Goal: Task Accomplishment & Management: Complete application form

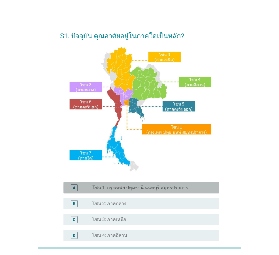
click at [137, 182] on div "A radio_button_unchecked โซน 1: กรุงเทพฯ ปทุมธานี นนทบุรี สมุทรปราการ" at bounding box center [141, 187] width 156 height 11
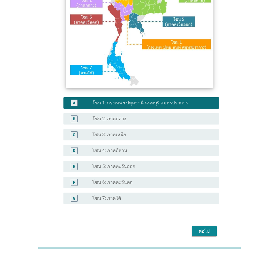
scroll to position [107, 0]
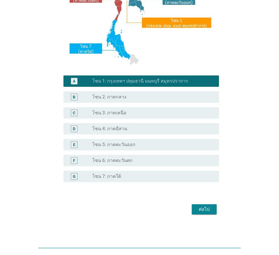
click at [207, 209] on div "ต่อไป" at bounding box center [204, 209] width 16 height 7
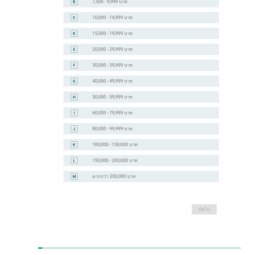
scroll to position [0, 0]
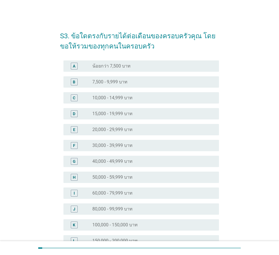
click at [126, 145] on label "30,000 - 39,999 บาท" at bounding box center [112, 146] width 40 height 6
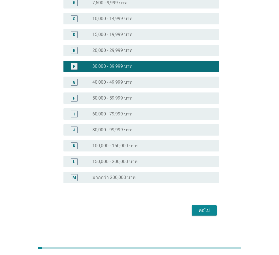
scroll to position [80, 0]
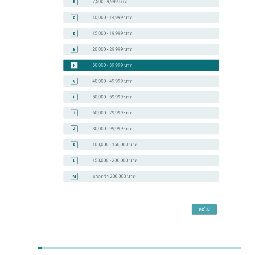
click at [209, 209] on div "ต่อไป" at bounding box center [204, 209] width 16 height 7
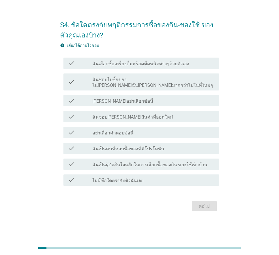
scroll to position [0, 0]
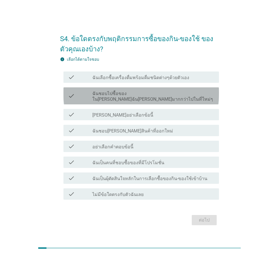
click at [131, 92] on div "check_box_outline_blank ฉันชอบไปซื้อของใน[PERSON_NAME]ฉัน[PERSON_NAME]มากกว่าไป…" at bounding box center [153, 96] width 122 height 12
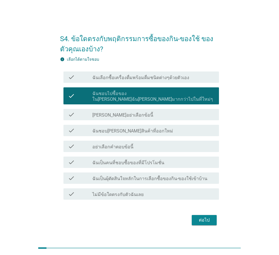
click at [131, 111] on div "check_box_outline_blank [PERSON_NAME]อย่าเลือกข้อนี้" at bounding box center [153, 114] width 122 height 7
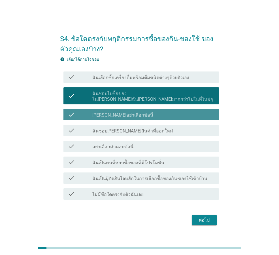
click at [142, 114] on div "check_box_outline_blank [PERSON_NAME]อย่าเลือกข้อนี้" at bounding box center [153, 114] width 122 height 7
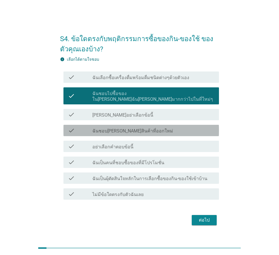
click at [148, 127] on div "check_box_outline_blank ฉันชอบ[PERSON_NAME]สินค้าที่ออกใหม่" at bounding box center [153, 130] width 122 height 7
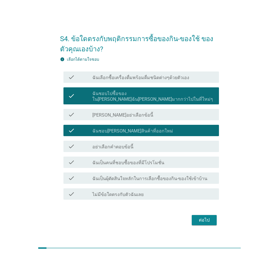
click at [168, 163] on div "check check_box_outline_blank ฉันเป็นคนที่ชอบซื้อของที่มีโปรโมชั่น" at bounding box center [141, 161] width 156 height 11
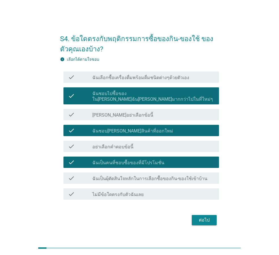
click at [202, 216] on div "ต่อไป" at bounding box center [204, 219] width 16 height 7
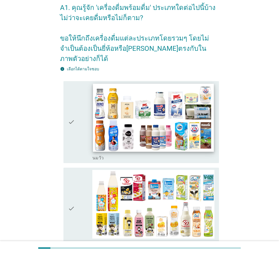
scroll to position [57, 0]
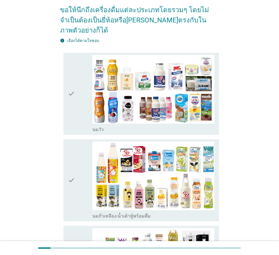
click at [82, 100] on div "check" at bounding box center [80, 93] width 24 height 77
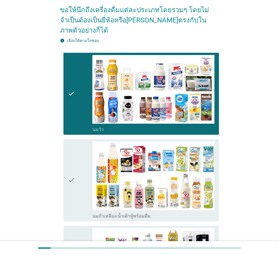
click at [75, 152] on icon "check" at bounding box center [71, 179] width 7 height 77
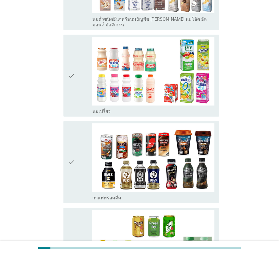
scroll to position [368, 0]
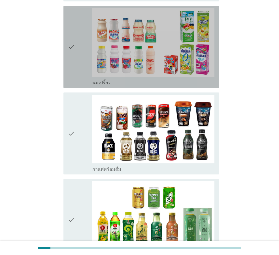
click at [84, 45] on div "check" at bounding box center [80, 46] width 24 height 77
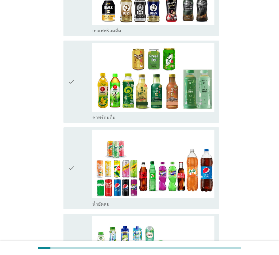
scroll to position [538, 0]
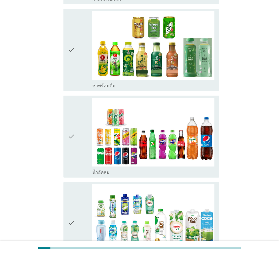
click at [83, 133] on div "check" at bounding box center [80, 136] width 24 height 77
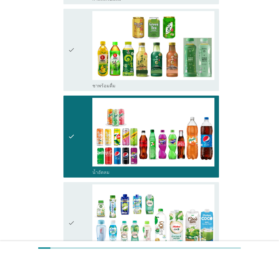
scroll to position [567, 0]
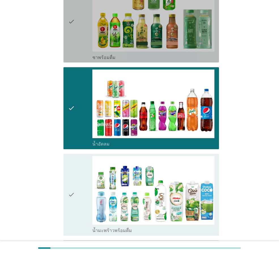
click at [72, 38] on icon "check" at bounding box center [71, 21] width 7 height 77
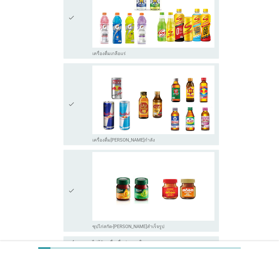
scroll to position [1132, 0]
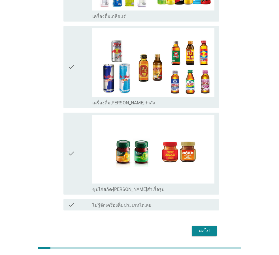
click at [81, 118] on div "check" at bounding box center [80, 153] width 24 height 77
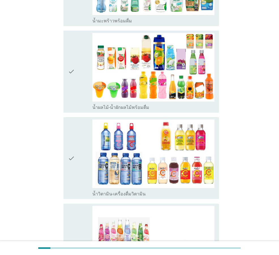
scroll to position [764, 0]
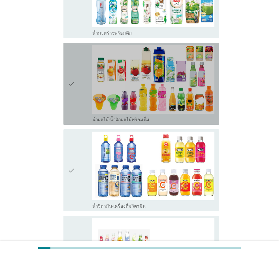
click at [86, 49] on div "check" at bounding box center [80, 83] width 24 height 77
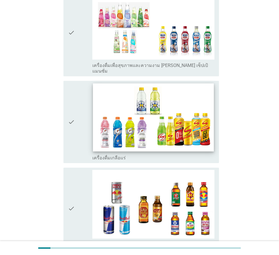
scroll to position [1132, 0]
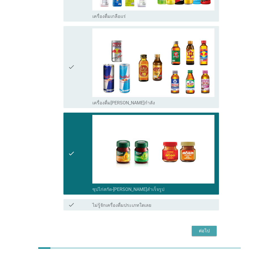
click at [209, 227] on div "ต่อไป" at bounding box center [204, 230] width 16 height 7
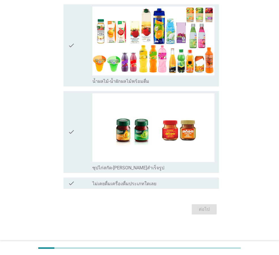
scroll to position [0, 0]
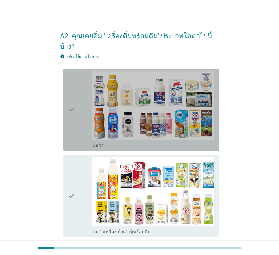
click at [82, 116] on div "check" at bounding box center [80, 109] width 24 height 77
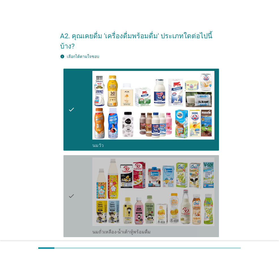
click at [74, 166] on icon "check" at bounding box center [71, 195] width 7 height 77
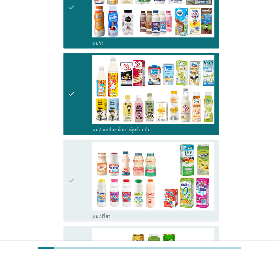
scroll to position [113, 0]
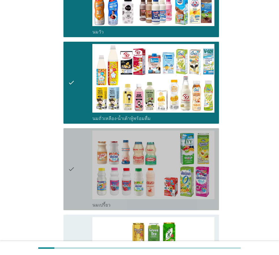
click at [73, 165] on icon "check" at bounding box center [71, 168] width 7 height 77
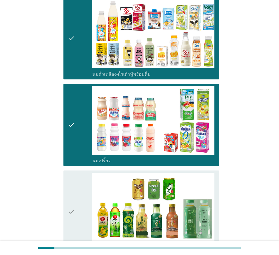
scroll to position [255, 0]
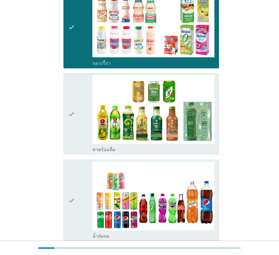
click at [78, 126] on div "check" at bounding box center [80, 113] width 24 height 77
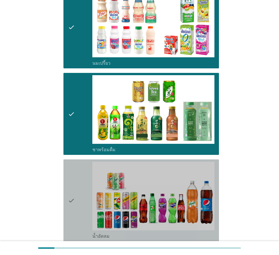
click at [80, 173] on div "check" at bounding box center [80, 199] width 24 height 77
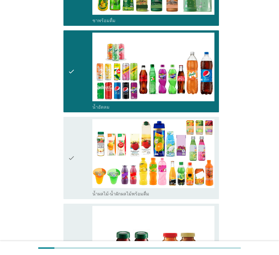
scroll to position [397, 0]
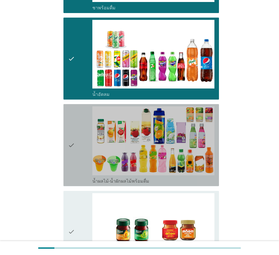
click at [78, 159] on div "check" at bounding box center [80, 144] width 24 height 77
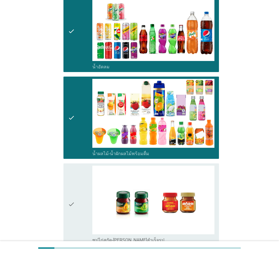
scroll to position [486, 0]
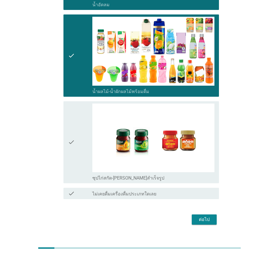
click at [204, 216] on div "ต่อไป" at bounding box center [204, 219] width 16 height 7
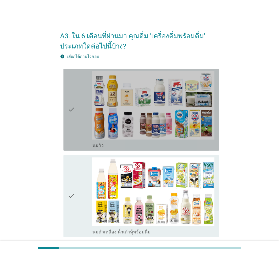
click at [78, 125] on div "check" at bounding box center [80, 109] width 24 height 77
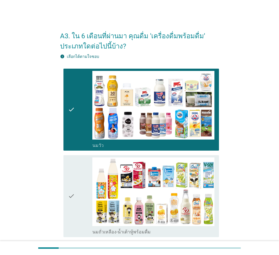
click at [78, 173] on div "check" at bounding box center [80, 195] width 24 height 77
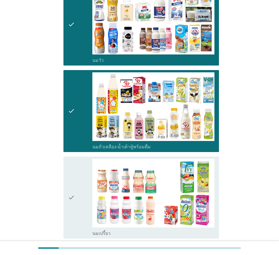
click at [78, 173] on div "check" at bounding box center [80, 197] width 24 height 77
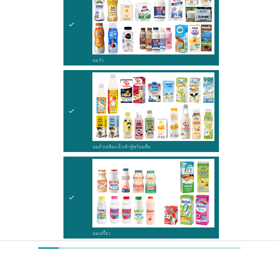
scroll to position [227, 0]
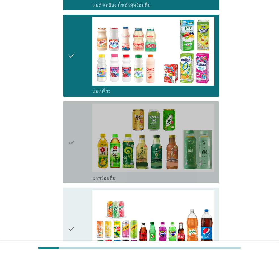
click at [78, 169] on div "check" at bounding box center [80, 141] width 24 height 77
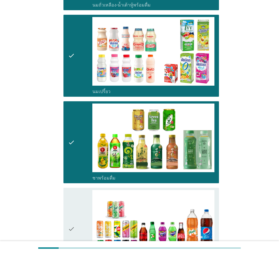
click at [76, 194] on div "check" at bounding box center [80, 228] width 24 height 77
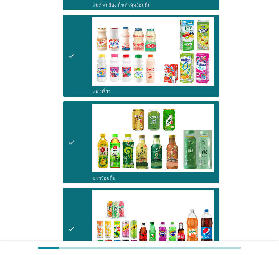
scroll to position [340, 0]
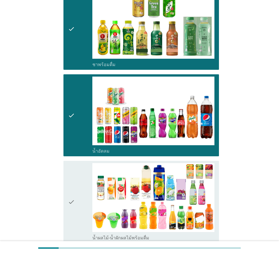
click at [79, 187] on div "check" at bounding box center [80, 201] width 24 height 77
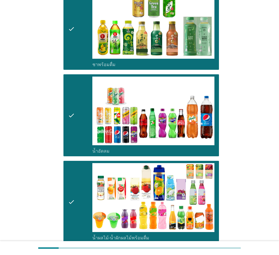
scroll to position [410, 0]
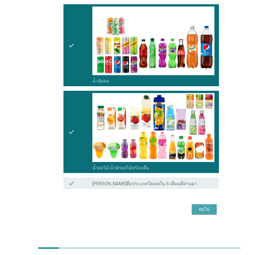
click at [207, 210] on div "ต่อไป" at bounding box center [204, 209] width 16 height 7
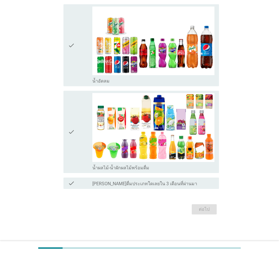
scroll to position [0, 0]
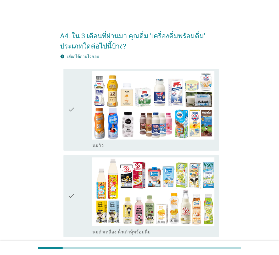
click at [78, 124] on div "check" at bounding box center [80, 109] width 24 height 77
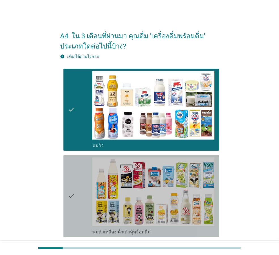
click at [74, 169] on icon "check" at bounding box center [71, 195] width 7 height 77
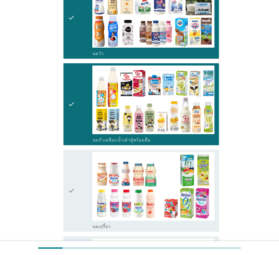
scroll to position [142, 0]
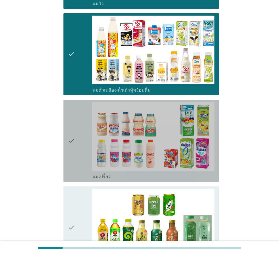
click at [72, 154] on icon "check" at bounding box center [71, 140] width 7 height 77
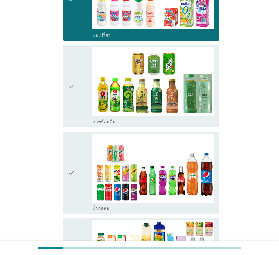
scroll to position [283, 0]
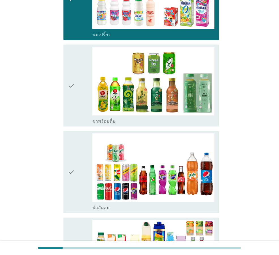
click at [73, 114] on icon "check" at bounding box center [71, 85] width 7 height 77
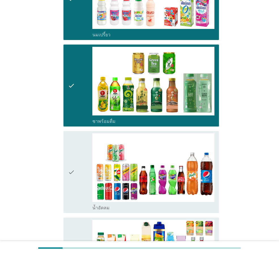
click at [80, 154] on div "check" at bounding box center [80, 171] width 24 height 77
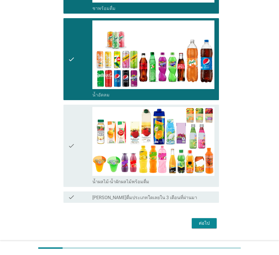
scroll to position [397, 0]
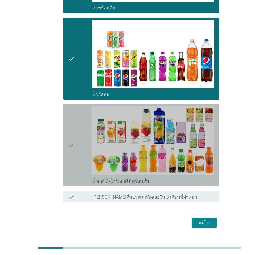
click at [79, 156] on div "check" at bounding box center [80, 144] width 24 height 77
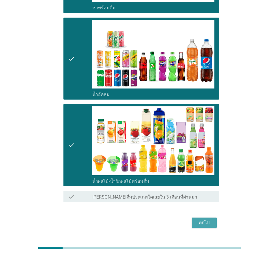
click at [199, 220] on div "ต่อไป" at bounding box center [204, 222] width 16 height 7
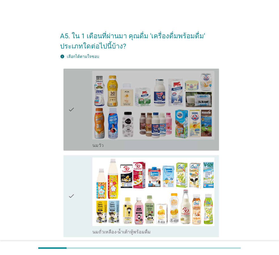
click at [71, 131] on icon "check" at bounding box center [71, 109] width 7 height 77
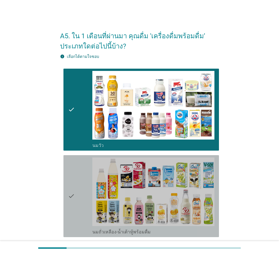
click at [76, 174] on div "check" at bounding box center [80, 195] width 24 height 77
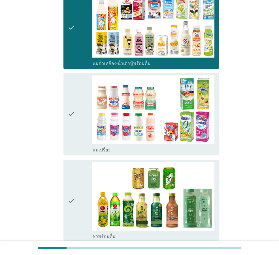
scroll to position [227, 0]
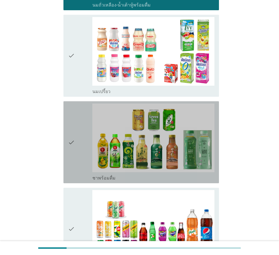
click at [75, 163] on icon "check" at bounding box center [71, 141] width 7 height 77
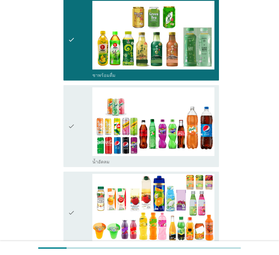
scroll to position [340, 0]
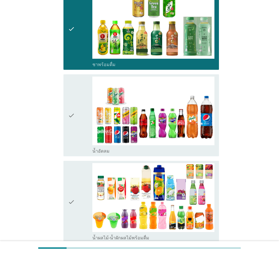
click at [73, 139] on icon "check" at bounding box center [71, 114] width 7 height 77
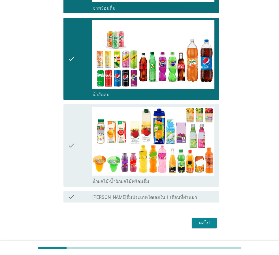
scroll to position [397, 0]
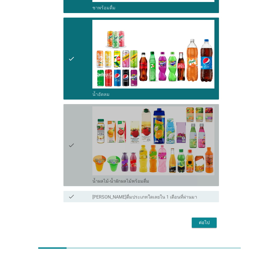
click at [78, 169] on div "check" at bounding box center [80, 144] width 24 height 77
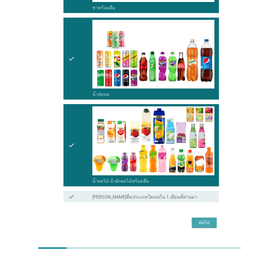
click at [199, 220] on div "ต่อไป" at bounding box center [204, 222] width 16 height 7
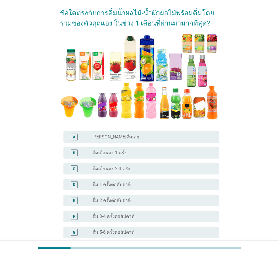
scroll to position [57, 0]
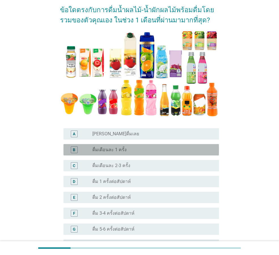
click at [150, 150] on div "radio_button_unchecked ดื่มเดือนละ 1 ครั้ง" at bounding box center [151, 150] width 118 height 6
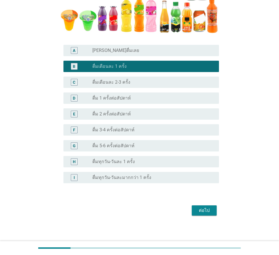
scroll to position [141, 0]
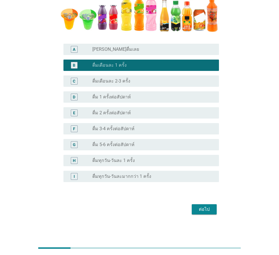
click at [211, 209] on div "ต่อไป" at bounding box center [204, 209] width 16 height 7
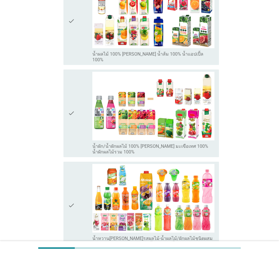
scroll to position [142, 0]
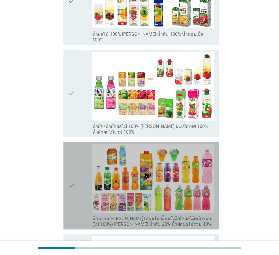
click at [80, 153] on div "check" at bounding box center [80, 185] width 24 height 83
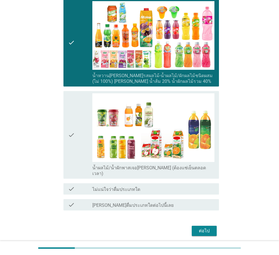
scroll to position [285, 0]
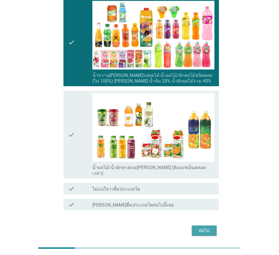
click at [207, 227] on div "ต่อไป" at bounding box center [204, 230] width 16 height 7
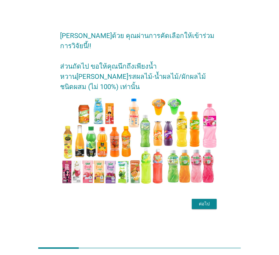
scroll to position [14, 0]
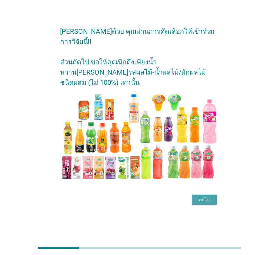
click at [206, 196] on div "ต่อไป" at bounding box center [204, 199] width 16 height 7
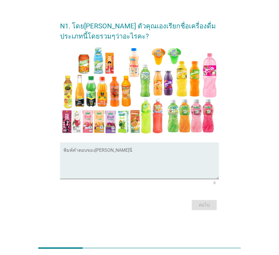
scroll to position [0, 0]
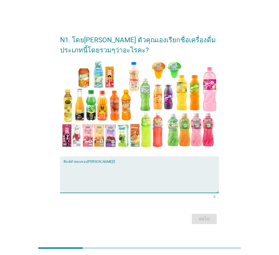
click at [100, 184] on textarea "พิมพ์คำตอบของคุณ ที่นี่" at bounding box center [141, 178] width 156 height 30
type textarea "unif"
click at [199, 215] on div "ต่อไป" at bounding box center [204, 218] width 16 height 7
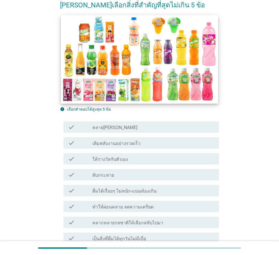
scroll to position [142, 0]
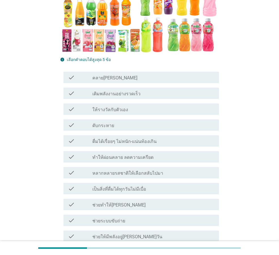
click at [93, 107] on label "ให้รางวัลกับตัวเอง" at bounding box center [110, 110] width 36 height 6
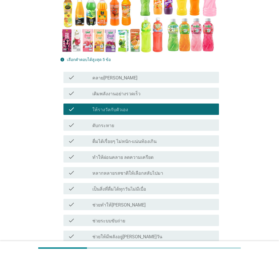
click at [100, 148] on div "check check_box_outline_blank ดื่มได้เรื่อยๆ ไม่หนัก-แน่นท้องเกิน" at bounding box center [139, 141] width 159 height 16
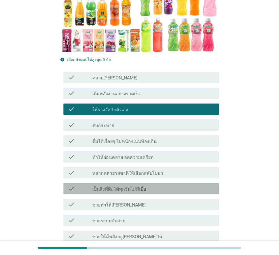
click at [97, 183] on div "check check_box_outline_blank เป็นสิ่งที่ดื่มได้ทุกวันไม่มีเบื่อ" at bounding box center [141, 188] width 156 height 11
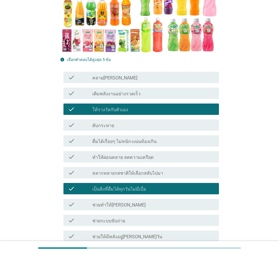
click at [89, 149] on div "check check_box_outline_blank ทำให้ผ่อนคลาย ลดความเครียด" at bounding box center [139, 157] width 159 height 16
click at [107, 127] on label "ดับกระหาย" at bounding box center [103, 126] width 22 height 6
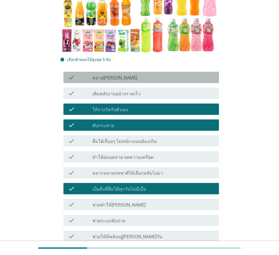
click at [106, 78] on label "คลาย[PERSON_NAME]" at bounding box center [114, 78] width 45 height 6
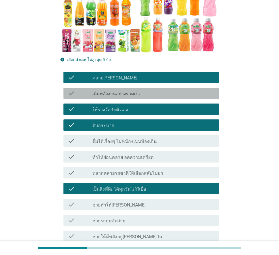
click at [108, 90] on div "check_box_outline_blank เติมพลังงานอย่างรวดเร็ว" at bounding box center [153, 93] width 122 height 7
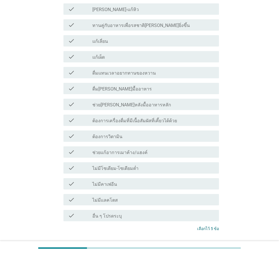
scroll to position [520, 0]
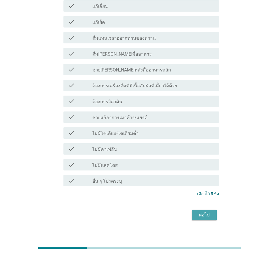
click at [205, 211] on div "ต่อไป" at bounding box center [204, 214] width 16 height 7
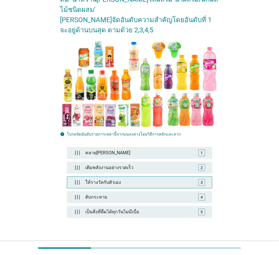
scroll to position [57, 0]
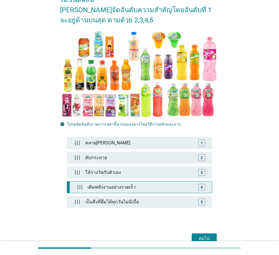
click at [121, 181] on div "เติมพลังงานอย่างรวดเร็ว" at bounding box center [140, 186] width 111 height 11
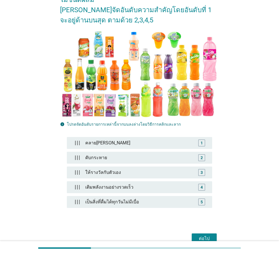
click at [202, 235] on div "ต่อไป" at bounding box center [204, 238] width 16 height 7
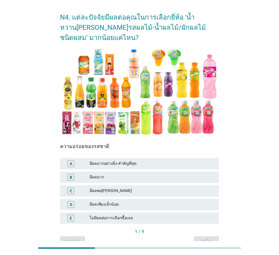
scroll to position [28, 0]
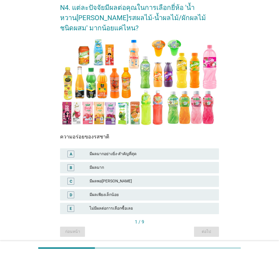
click at [124, 170] on div "มีผลมาก" at bounding box center [152, 167] width 125 height 7
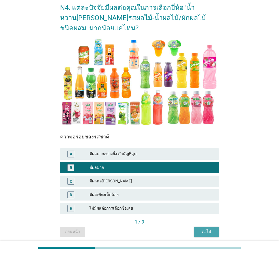
click at [202, 230] on div "ต่อไป" at bounding box center [207, 231] width 16 height 6
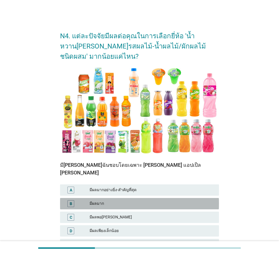
click at [120, 200] on div "B มีผลมาก" at bounding box center [139, 203] width 159 height 11
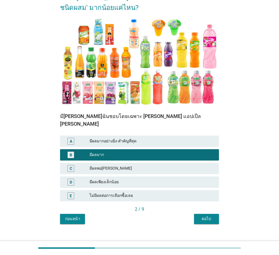
scroll to position [49, 0]
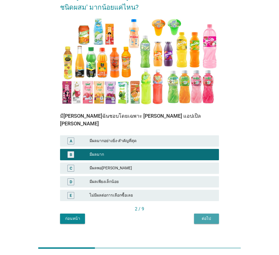
click at [201, 215] on div "ต่อไป" at bounding box center [207, 218] width 16 height 6
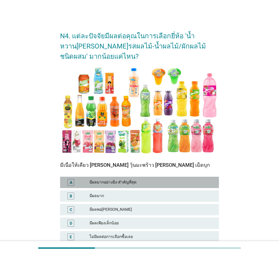
click at [88, 180] on div "A" at bounding box center [77, 182] width 25 height 7
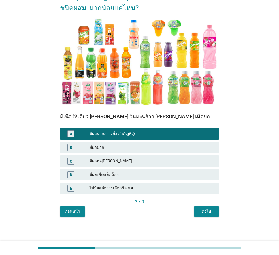
scroll to position [49, 0]
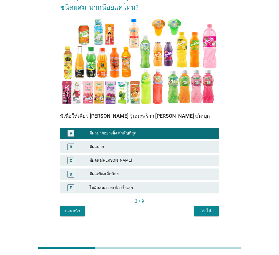
click at [205, 207] on button "ต่อไป" at bounding box center [206, 211] width 25 height 10
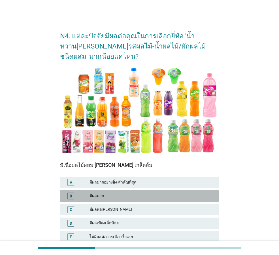
click at [105, 195] on div "มีผลมาก" at bounding box center [152, 195] width 125 height 7
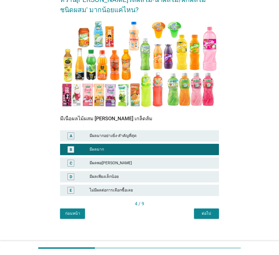
scroll to position [49, 0]
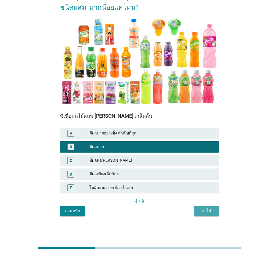
click at [203, 211] on div "ต่อไป" at bounding box center [207, 211] width 16 height 6
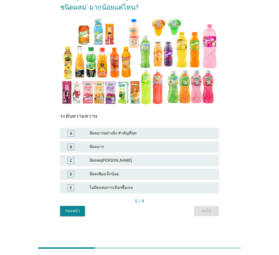
scroll to position [0, 0]
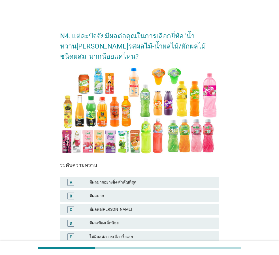
click at [135, 197] on div "มีผลมาก" at bounding box center [152, 195] width 125 height 7
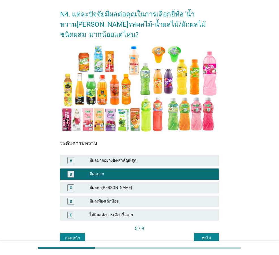
scroll to position [49, 0]
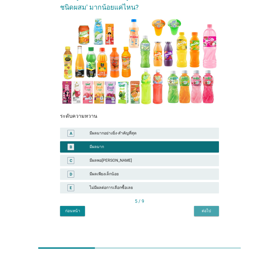
click at [201, 209] on div "ต่อไป" at bounding box center [207, 211] width 16 height 6
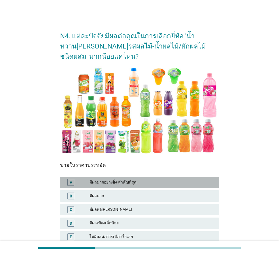
click at [111, 182] on div "มีผลมากอย่างยิ่ง-สำคัญที่สุด" at bounding box center [152, 182] width 125 height 7
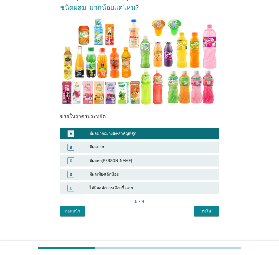
scroll to position [49, 0]
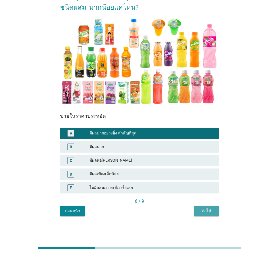
click at [201, 210] on div "ต่อไป" at bounding box center [207, 211] width 16 height 6
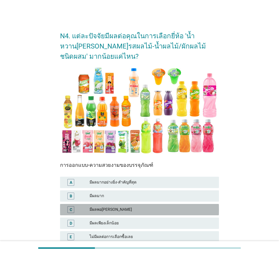
click at [155, 205] on div "C มีผลพอ[PERSON_NAME]" at bounding box center [139, 209] width 159 height 11
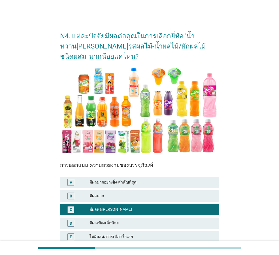
scroll to position [49, 0]
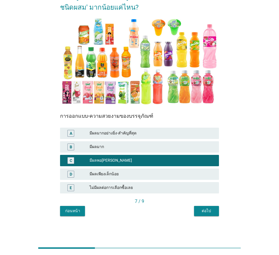
click at [201, 210] on div "ต่อไป" at bounding box center [207, 211] width 16 height 6
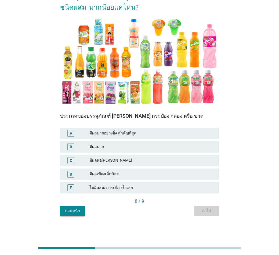
scroll to position [0, 0]
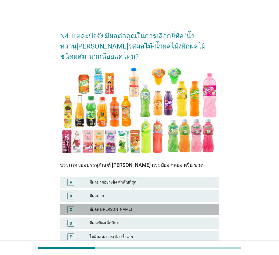
click at [139, 212] on div "มีผลพอ[PERSON_NAME]" at bounding box center [152, 209] width 125 height 7
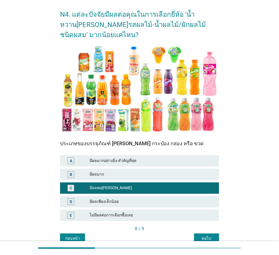
scroll to position [49, 0]
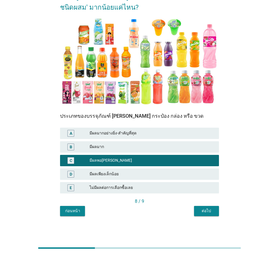
click at [203, 209] on div "ต่อไป" at bounding box center [207, 211] width 16 height 6
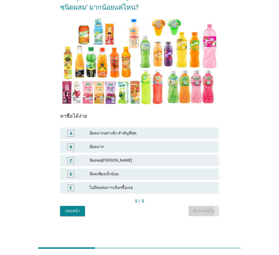
scroll to position [0, 0]
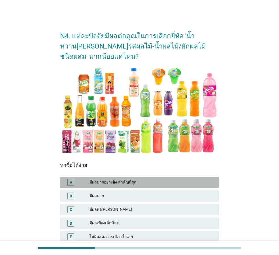
click at [142, 186] on div "A มีผลมากอย่างยิ่ง-สำคัญที่สุด" at bounding box center [139, 182] width 159 height 11
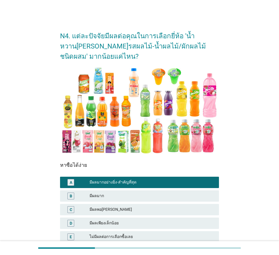
scroll to position [49, 0]
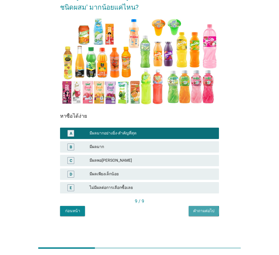
click at [199, 209] on div "คำถามต่อไป" at bounding box center [203, 211] width 21 height 6
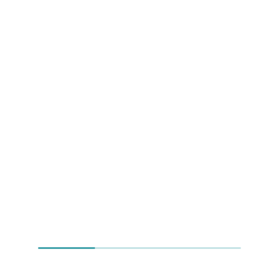
scroll to position [0, 0]
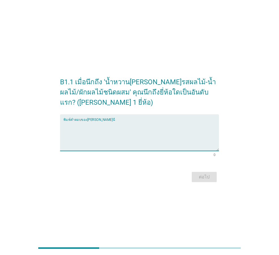
click at [114, 132] on textarea "พิมพ์คำตอบของคุณ ที่นี่" at bounding box center [141, 136] width 156 height 30
type textarea "unif"
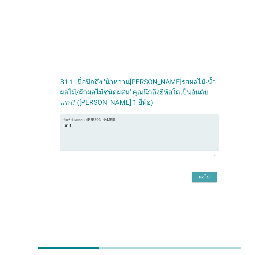
click at [207, 175] on div "ต่อไป" at bounding box center [204, 176] width 16 height 7
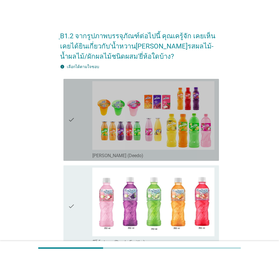
click at [79, 137] on div "check" at bounding box center [80, 119] width 24 height 77
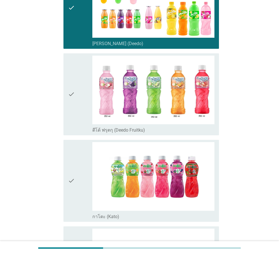
scroll to position [142, 0]
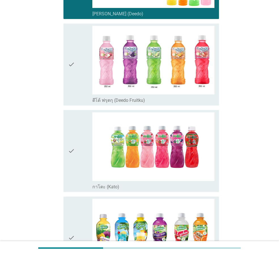
click at [79, 172] on div "check" at bounding box center [80, 150] width 24 height 77
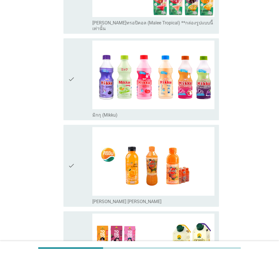
scroll to position [652, 0]
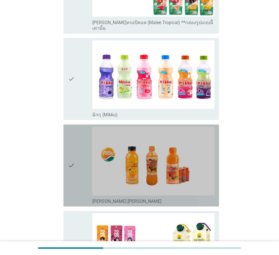
click at [76, 169] on div "check" at bounding box center [80, 165] width 24 height 77
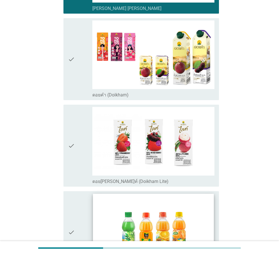
scroll to position [850, 0]
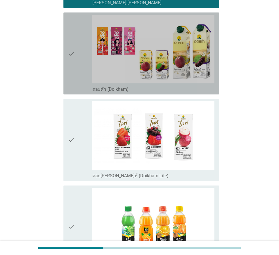
click at [74, 65] on icon "check" at bounding box center [71, 53] width 7 height 77
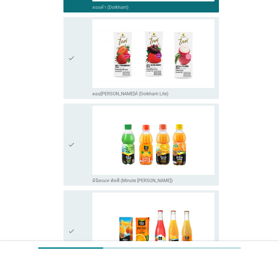
scroll to position [963, 0]
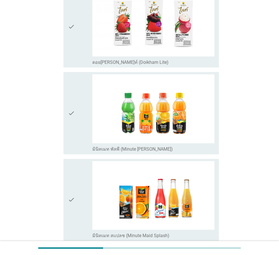
click at [85, 124] on div "check" at bounding box center [80, 112] width 24 height 77
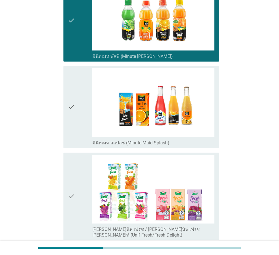
scroll to position [1077, 0]
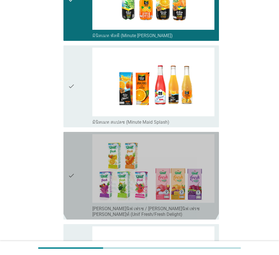
click at [80, 180] on div "check" at bounding box center [80, 175] width 24 height 83
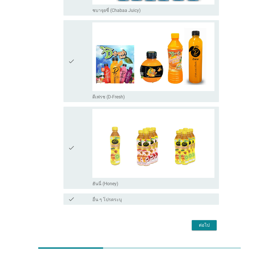
scroll to position [1458, 0]
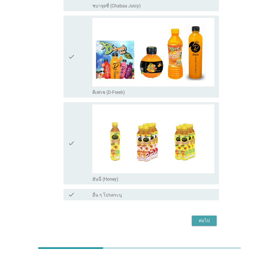
click at [202, 217] on div "ต่อไป" at bounding box center [204, 220] width 16 height 7
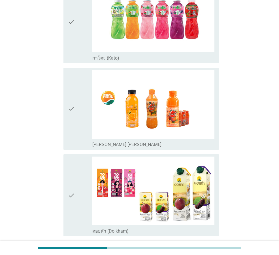
scroll to position [198, 0]
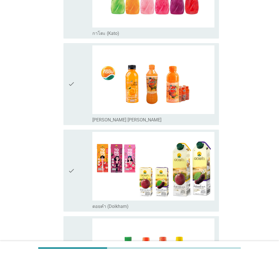
click at [72, 106] on icon "check" at bounding box center [71, 83] width 7 height 77
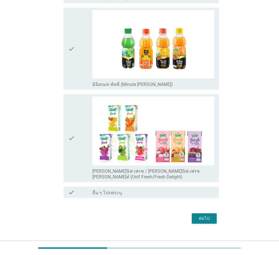
scroll to position [410, 0]
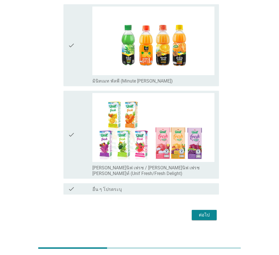
click at [72, 70] on icon "check" at bounding box center [71, 45] width 7 height 77
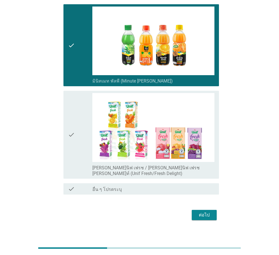
click at [74, 120] on icon "check" at bounding box center [71, 134] width 7 height 83
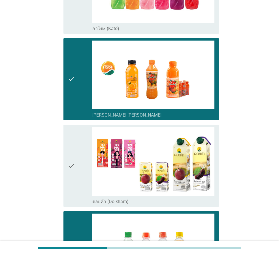
scroll to position [183, 0]
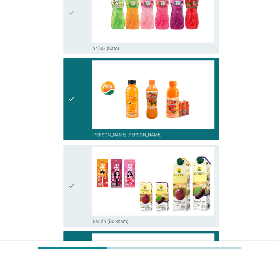
click at [84, 85] on div "check" at bounding box center [80, 98] width 24 height 77
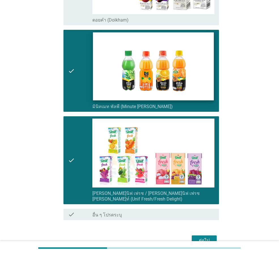
scroll to position [410, 0]
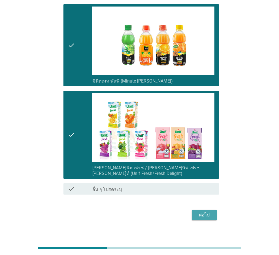
click at [202, 211] on div "ต่อไป" at bounding box center [204, 214] width 16 height 7
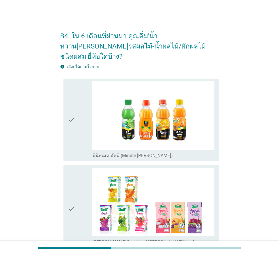
click at [82, 138] on div "check" at bounding box center [80, 119] width 24 height 77
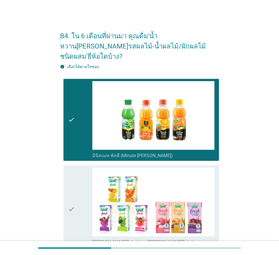
click at [76, 172] on div "check" at bounding box center [80, 208] width 24 height 83
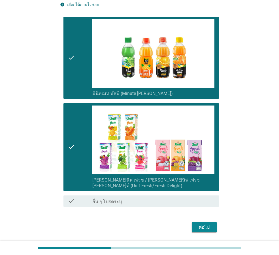
scroll to position [64, 0]
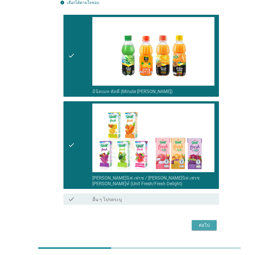
click at [209, 222] on div "ต่อไป" at bounding box center [204, 225] width 16 height 7
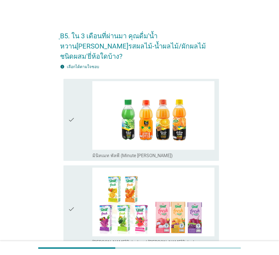
click at [72, 128] on icon "check" at bounding box center [71, 119] width 7 height 77
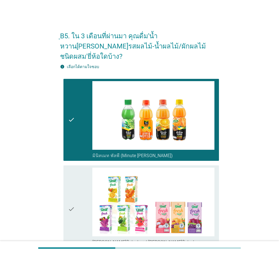
click at [75, 174] on icon "check" at bounding box center [71, 208] width 7 height 83
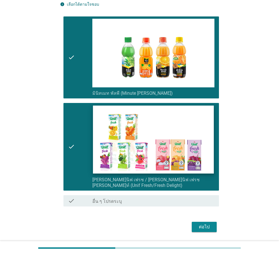
scroll to position [64, 0]
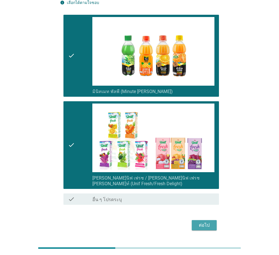
click at [202, 222] on div "ต่อไป" at bounding box center [204, 225] width 16 height 7
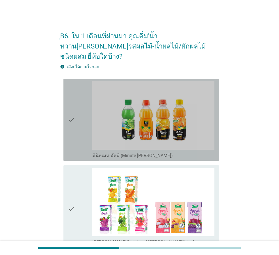
click at [73, 131] on icon "check" at bounding box center [71, 119] width 7 height 77
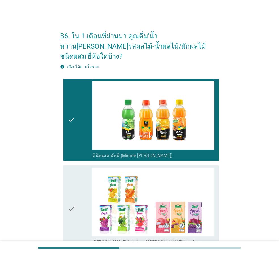
click at [76, 179] on div "check" at bounding box center [80, 208] width 24 height 83
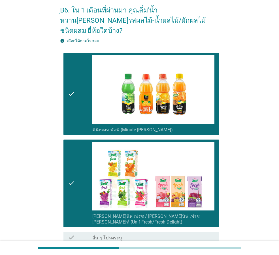
scroll to position [64, 0]
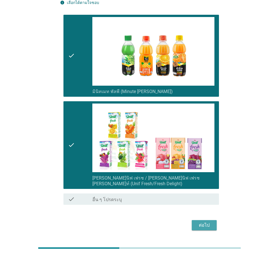
click at [201, 222] on div "ต่อไป" at bounding box center [204, 225] width 16 height 7
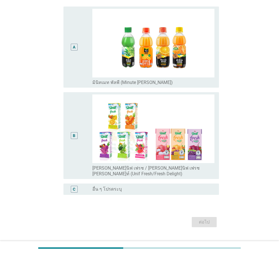
scroll to position [0, 0]
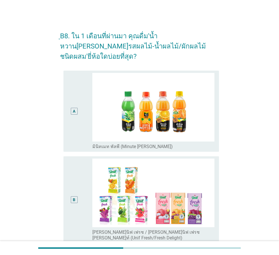
click at [74, 110] on div "A" at bounding box center [74, 111] width 12 height 76
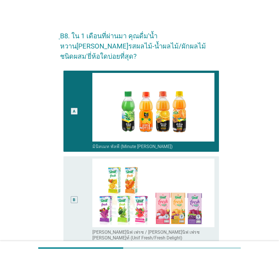
click at [80, 158] on div "B" at bounding box center [74, 199] width 12 height 82
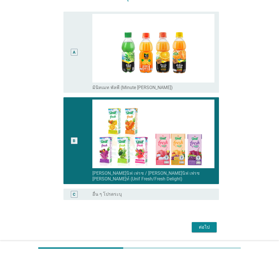
scroll to position [61, 0]
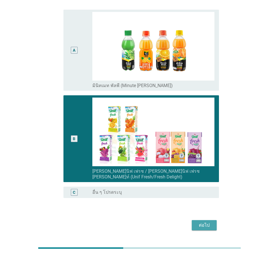
click at [204, 222] on div "ต่อไป" at bounding box center [204, 225] width 16 height 7
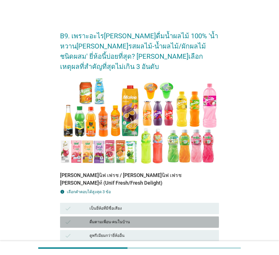
click at [131, 218] on div "ดื่มตามเพื่อน-คนในบ้าน" at bounding box center [152, 221] width 125 height 7
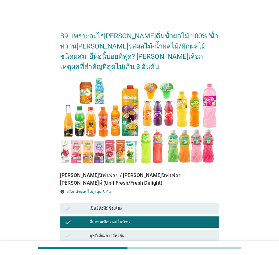
click at [125, 232] on div "ดูพรีเมียมกว่ายี่ห้ออื่น" at bounding box center [152, 235] width 125 height 7
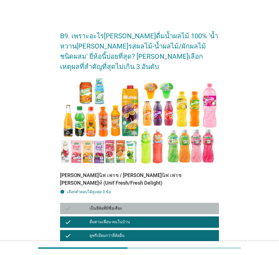
click at [126, 205] on div "เป็นยี่ห้อที่มีชื่อเสียง" at bounding box center [152, 208] width 125 height 7
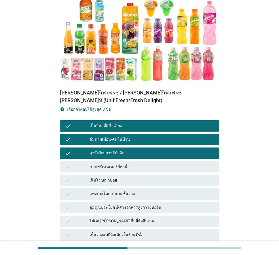
scroll to position [85, 0]
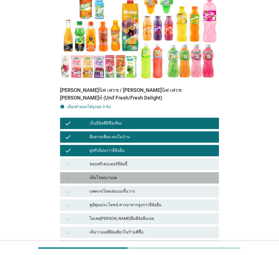
click at [95, 174] on div "เห็นโฆษณาบ่อย" at bounding box center [152, 177] width 125 height 7
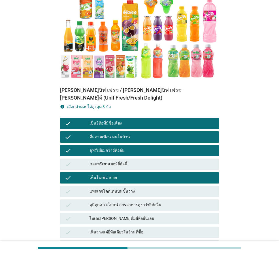
click at [109, 201] on div "ดูมีคุณประโยชน์-สารอาหารสูงกว่ายี่ห้ออื่น" at bounding box center [152, 204] width 125 height 7
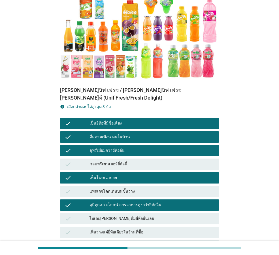
click at [122, 201] on div "ดูมีคุณประโยชน์-สารอาหารสูงกว่ายี่ห้ออื่น" at bounding box center [152, 204] width 125 height 7
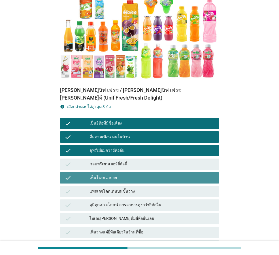
click at [118, 174] on div "เห็นโฆษณาบ่อย" at bounding box center [152, 177] width 125 height 7
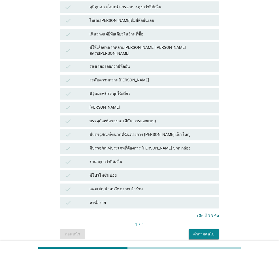
scroll to position [283, 0]
click at [201, 231] on div "คำถามต่อไป" at bounding box center [203, 234] width 21 height 6
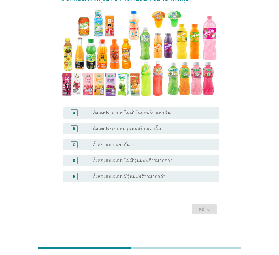
scroll to position [0, 0]
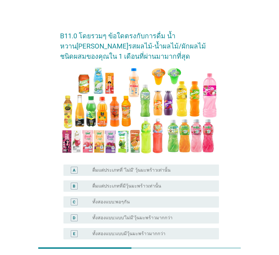
click at [97, 195] on div "C radio_button_unchecked ทั้งสองแบบ:พอๆกัน" at bounding box center [139, 202] width 159 height 16
click at [97, 219] on label "ทั้งสองแบบ:แบบ'ไม่มี'วุ้นมะพร้าวมากกว่า" at bounding box center [132, 218] width 80 height 6
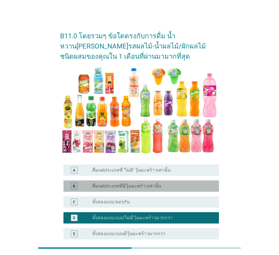
click at [99, 188] on label "ดื่มแต่ประเภทที่มีวุ้นมะพร้าวเท่านั้น" at bounding box center [126, 186] width 69 height 6
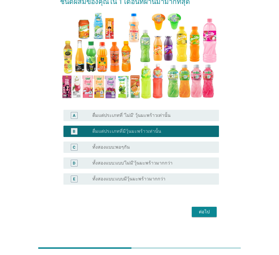
scroll to position [57, 0]
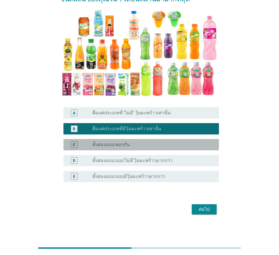
click at [137, 144] on div "radio_button_unchecked ทั้งสองแบบ:พอๆกัน" at bounding box center [151, 145] width 118 height 6
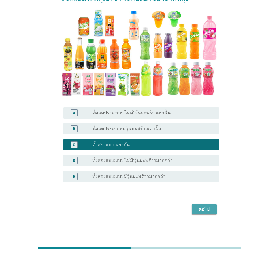
click at [197, 208] on div "ต่อไป" at bounding box center [204, 209] width 16 height 7
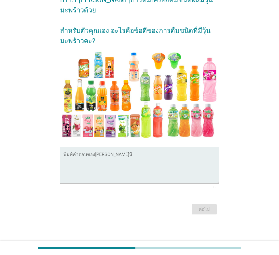
scroll to position [0, 0]
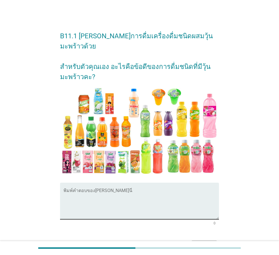
click at [133, 189] on textarea "พิมพ์คำตอบของคุณ ที่นี่" at bounding box center [141, 204] width 156 height 30
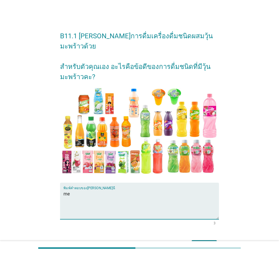
type textarea "m"
type textarea "ทำให้อิ่มลบายท้อง ให้พลังงานแก่ร่างกาย"
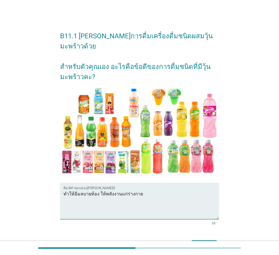
click at [201, 240] on button "ต่อไป" at bounding box center [204, 245] width 25 height 10
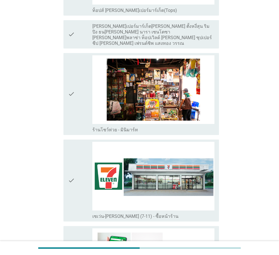
scroll to position [1048, 0]
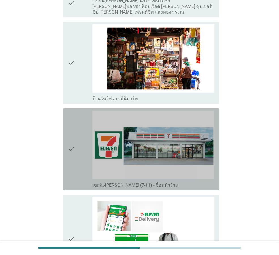
click at [75, 127] on div "check" at bounding box center [80, 148] width 24 height 77
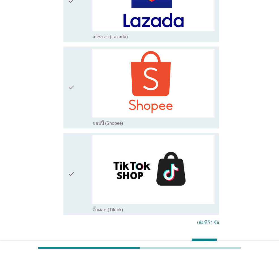
scroll to position [1577, 0]
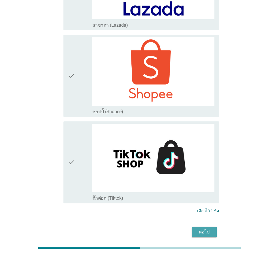
click at [198, 228] on div "ต่อไป" at bounding box center [204, 231] width 16 height 7
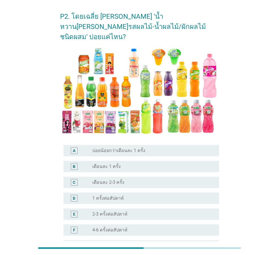
scroll to position [28, 0]
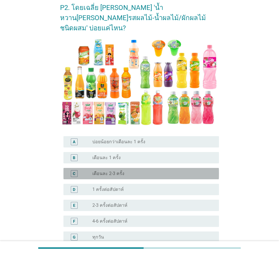
click at [127, 171] on div "radio_button_unchecked เดือนละ 2-3 ครั้ง" at bounding box center [151, 174] width 118 height 6
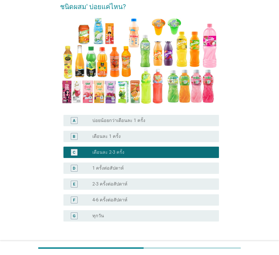
scroll to position [79, 0]
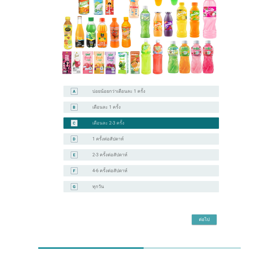
click at [213, 214] on button "ต่อไป" at bounding box center [204, 219] width 25 height 10
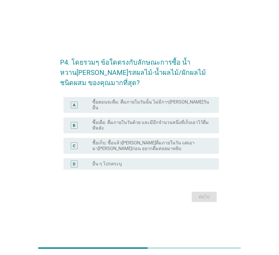
click at [90, 105] on div "A" at bounding box center [80, 104] width 24 height 11
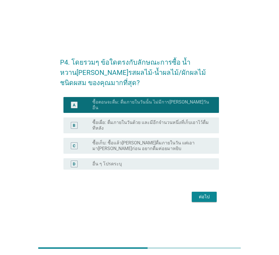
click at [209, 193] on div "ต่อไป" at bounding box center [204, 196] width 16 height 7
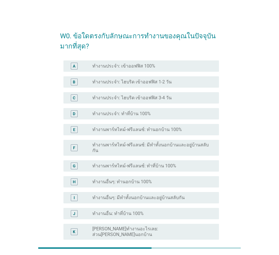
click at [132, 67] on label "ทำงานประจำ: เข้าออฟฟิส 100%" at bounding box center [123, 66] width 63 height 6
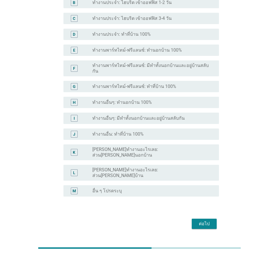
scroll to position [80, 0]
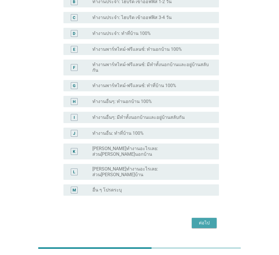
click at [201, 219] on div "ต่อไป" at bounding box center [204, 222] width 16 height 7
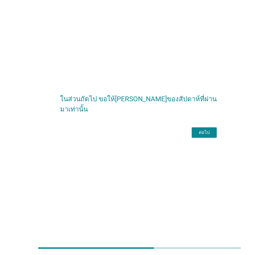
scroll to position [0, 0]
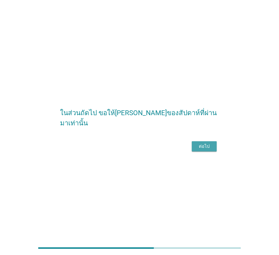
click at [205, 150] on div "ต่อไป" at bounding box center [204, 146] width 16 height 7
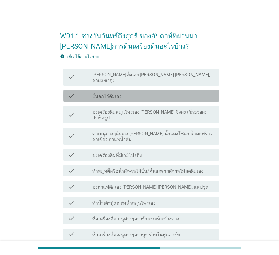
click at [120, 93] on label "ปั่นอกไก่ดื่มเอง" at bounding box center [106, 96] width 29 height 6
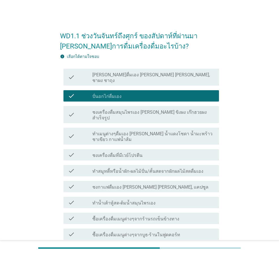
click at [111, 134] on div "check check_box_outline_blank ทำเมนูต่างๆดื่มเอง [PERSON_NAME] น้ำแดงโซดา น้ำมะ…" at bounding box center [139, 136] width 159 height 22
click at [108, 184] on label "ชงกาแฟดื่มเอง [PERSON_NAME] [PERSON_NAME], แคปซูล" at bounding box center [150, 187] width 116 height 6
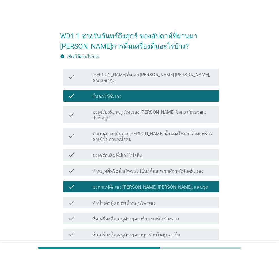
click at [108, 73] on label "[PERSON_NAME]ดื่มเอง [PERSON_NAME] [PERSON_NAME], ชาผง ชาถุง" at bounding box center [153, 77] width 122 height 11
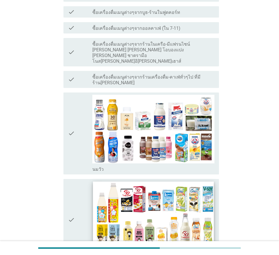
scroll to position [227, 0]
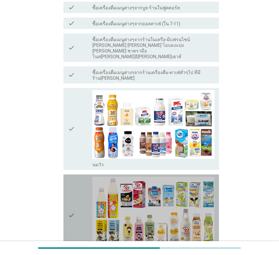
click at [78, 177] on div "check" at bounding box center [80, 215] width 24 height 77
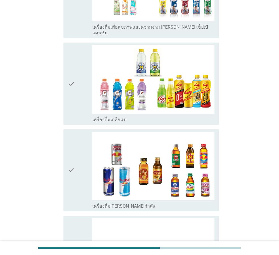
scroll to position [1319, 0]
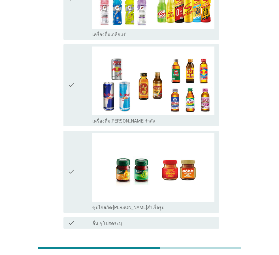
click at [205, 245] on div "ต่อไป" at bounding box center [204, 248] width 16 height 7
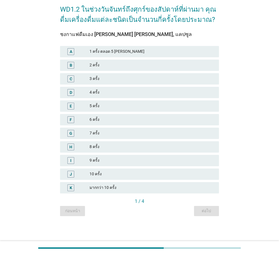
scroll to position [0, 0]
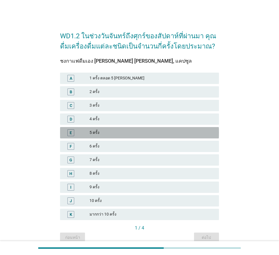
click at [101, 131] on div "5 ครั้ง" at bounding box center [152, 132] width 125 height 7
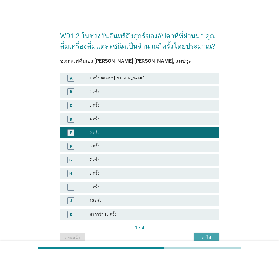
click at [204, 235] on div "ต่อไป" at bounding box center [207, 237] width 16 height 6
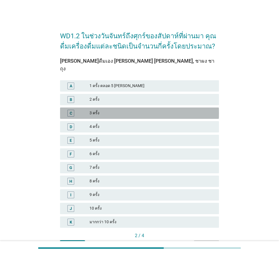
click at [104, 110] on div "3 ครั้ง" at bounding box center [152, 113] width 125 height 7
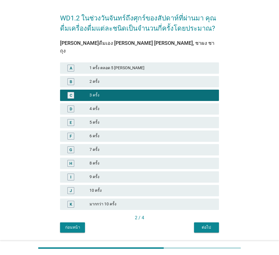
scroll to position [27, 0]
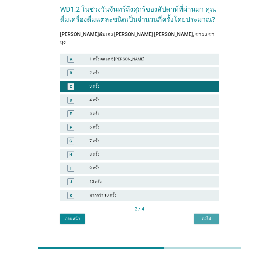
click at [203, 215] on div "ต่อไป" at bounding box center [207, 218] width 16 height 6
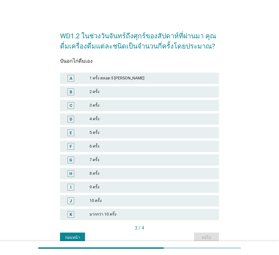
click at [94, 91] on div "2 ครั้ง" at bounding box center [152, 91] width 125 height 7
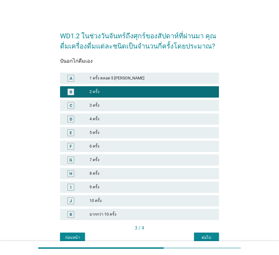
click at [207, 233] on button "ต่อไป" at bounding box center [206, 237] width 25 height 10
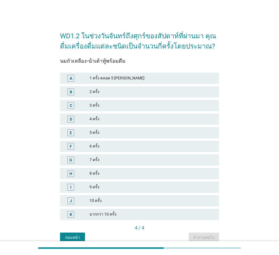
click at [90, 129] on div "5 ครั้ง" at bounding box center [152, 132] width 125 height 7
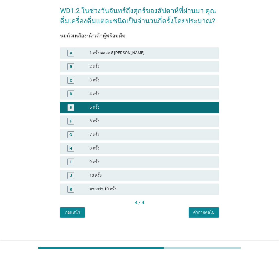
scroll to position [27, 0]
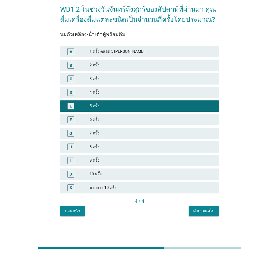
click at [202, 214] on button "คำถามต่อไป" at bounding box center [204, 211] width 30 height 10
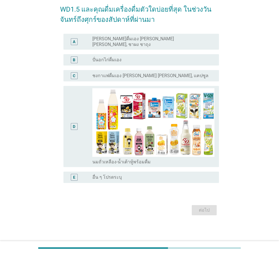
scroll to position [0, 0]
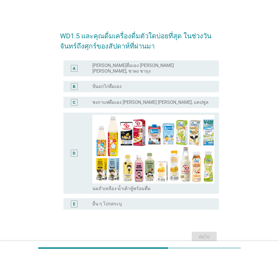
click at [84, 129] on div "D" at bounding box center [80, 153] width 24 height 76
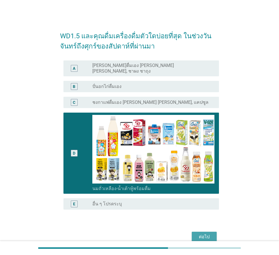
click at [197, 233] on div "ต่อไป" at bounding box center [204, 236] width 16 height 7
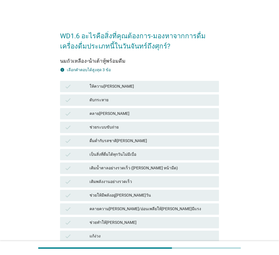
click at [127, 90] on div "ให้ความ[PERSON_NAME]" at bounding box center [152, 86] width 125 height 7
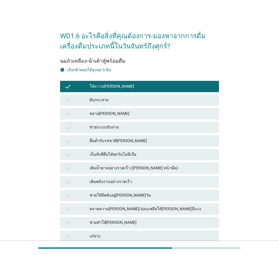
click at [127, 110] on div "check คลาย[PERSON_NAME]" at bounding box center [139, 113] width 159 height 11
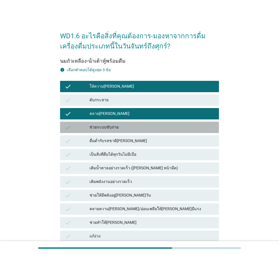
click at [125, 131] on div "check ช่วยระบบขับถ่าย" at bounding box center [139, 127] width 159 height 11
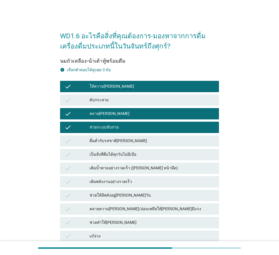
click at [125, 148] on div "check เป็นสิ่งที่ดื่มได้ทุกวันไม่มีเบื่อ" at bounding box center [139, 155] width 161 height 14
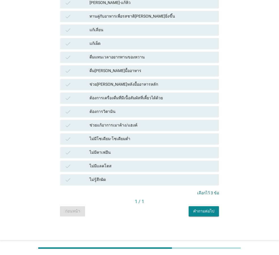
scroll to position [342, 0]
click at [210, 210] on div "คำถามต่อไป" at bounding box center [203, 211] width 21 height 6
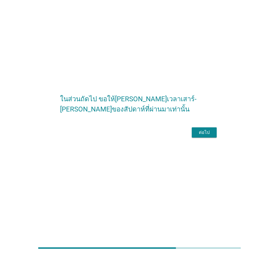
scroll to position [0, 0]
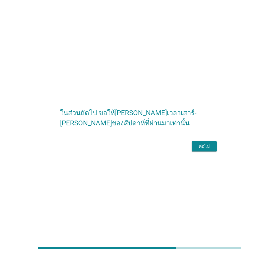
click at [206, 150] on div "ต่อไป" at bounding box center [204, 146] width 16 height 7
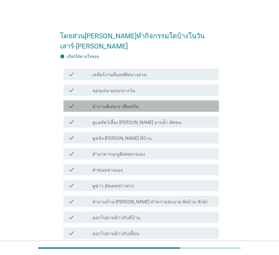
click at [164, 103] on div "check_box_outline_blank ทำงานพิเศษ-อาชีพเสริม" at bounding box center [153, 106] width 122 height 7
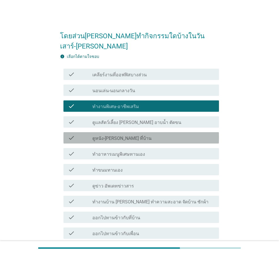
click at [129, 134] on div "check_box_outline_blank ดูหนัง-[PERSON_NAME] ที่บ้าน" at bounding box center [153, 137] width 122 height 7
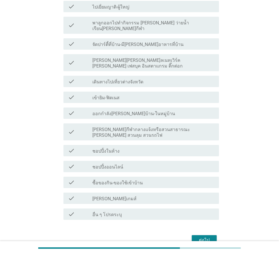
scroll to position [246, 0]
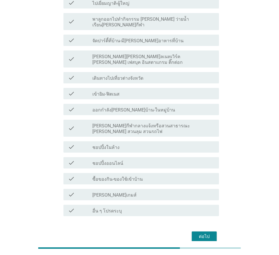
click at [197, 233] on div "ต่อไป" at bounding box center [204, 236] width 16 height 7
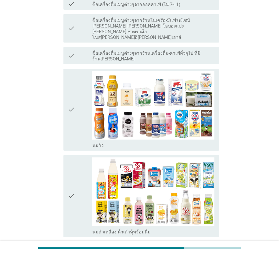
scroll to position [0, 0]
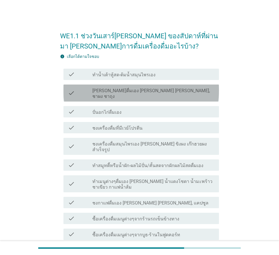
click at [111, 91] on label "[PERSON_NAME]ดื่มเอง [PERSON_NAME] [PERSON_NAME], ชาผง ชาถุง" at bounding box center [153, 93] width 122 height 11
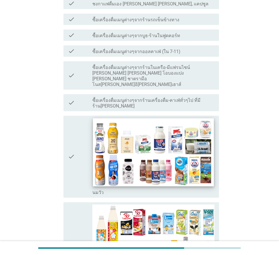
scroll to position [255, 0]
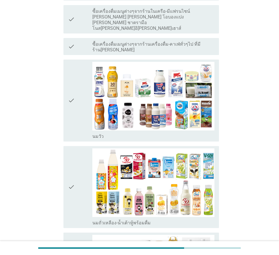
click at [75, 170] on div "check" at bounding box center [80, 186] width 24 height 77
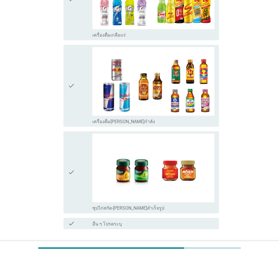
scroll to position [1319, 0]
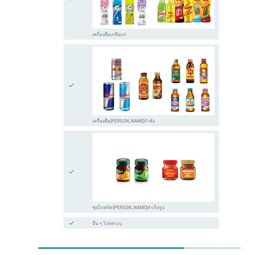
click at [197, 245] on div "ต่อไป" at bounding box center [204, 248] width 16 height 7
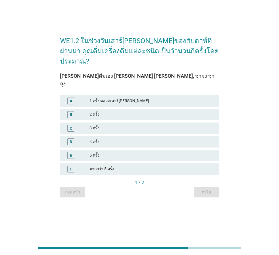
scroll to position [0, 0]
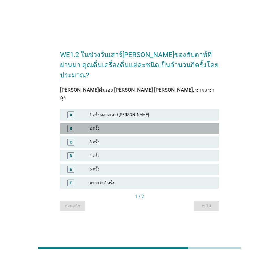
click at [103, 125] on div "2 ครั้ง" at bounding box center [152, 128] width 125 height 7
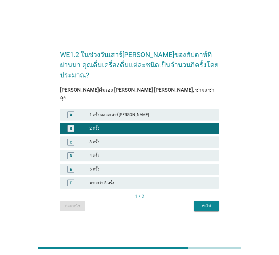
click at [209, 203] on div "ต่อไป" at bounding box center [207, 206] width 16 height 6
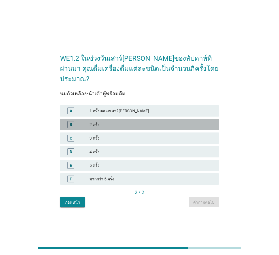
click at [121, 119] on div "B 2 ครั้ง" at bounding box center [139, 124] width 159 height 11
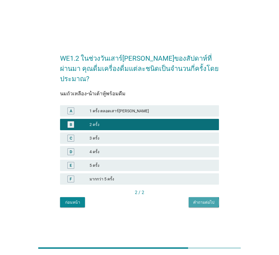
click at [204, 199] on div "คำถามต่อไป" at bounding box center [203, 202] width 21 height 6
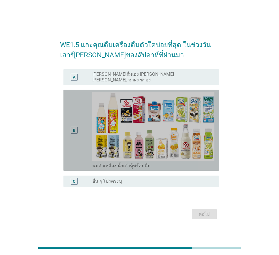
click at [75, 103] on div "B" at bounding box center [74, 130] width 12 height 76
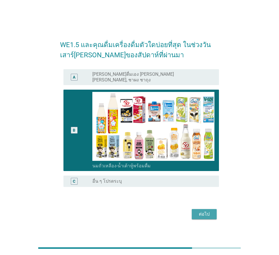
click at [206, 209] on button "ต่อไป" at bounding box center [204, 214] width 25 height 10
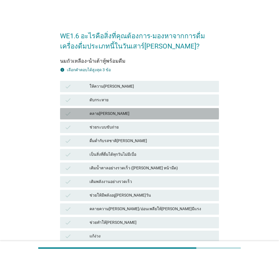
click at [105, 111] on div "คลาย[PERSON_NAME]" at bounding box center [152, 113] width 125 height 7
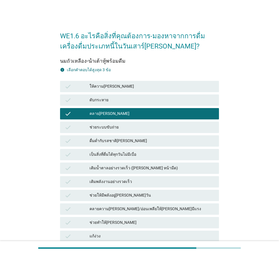
click at [96, 146] on div "check ดื่มด่ำกับรสชาติ[PERSON_NAME]" at bounding box center [139, 140] width 159 height 11
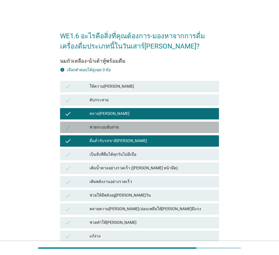
click at [107, 129] on div "ช่วยระบบขับถ่าย" at bounding box center [152, 127] width 125 height 7
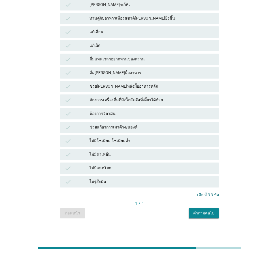
scroll to position [342, 0]
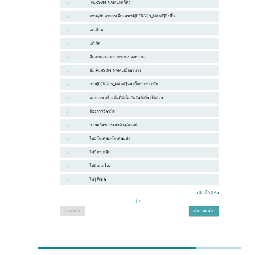
click at [205, 210] on div "คำถามต่อไป" at bounding box center [203, 211] width 21 height 6
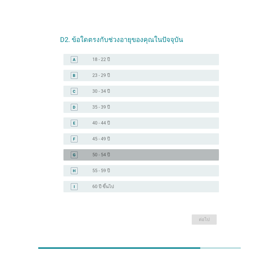
click at [112, 153] on div "radio_button_unchecked 50 - 54 ปี" at bounding box center [151, 155] width 118 height 6
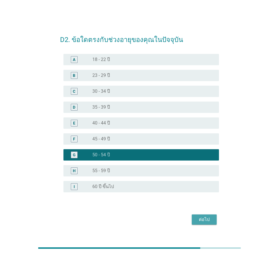
click at [202, 218] on div "ต่อไป" at bounding box center [204, 219] width 16 height 7
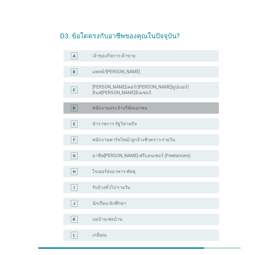
click at [160, 105] on div "radio_button_unchecked พนักงานประจำบริษัทเอกชน" at bounding box center [151, 108] width 118 height 6
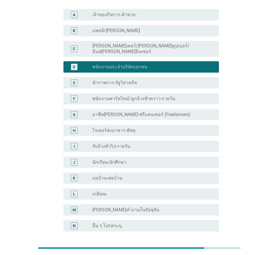
scroll to position [86, 0]
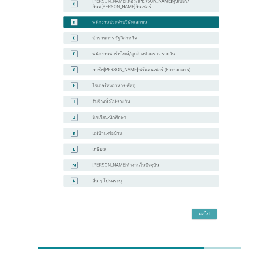
click at [206, 210] on div "ต่อไป" at bounding box center [204, 213] width 16 height 7
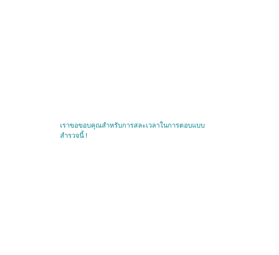
scroll to position [0, 0]
